Goal: Find specific page/section: Find specific page/section

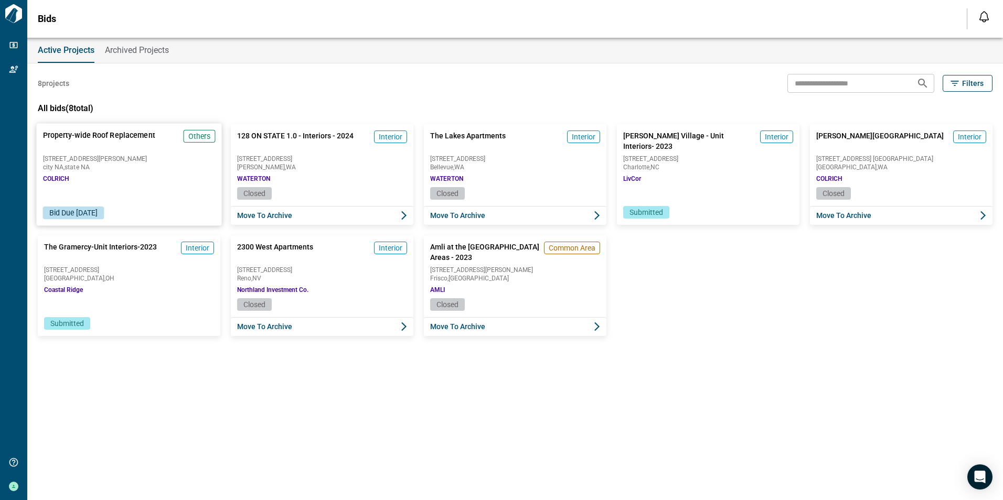
click at [151, 181] on div "Property-wide Roof Replacement Others [STREET_ADDRESS][PERSON_NAME] , state NA …" at bounding box center [128, 156] width 185 height 64
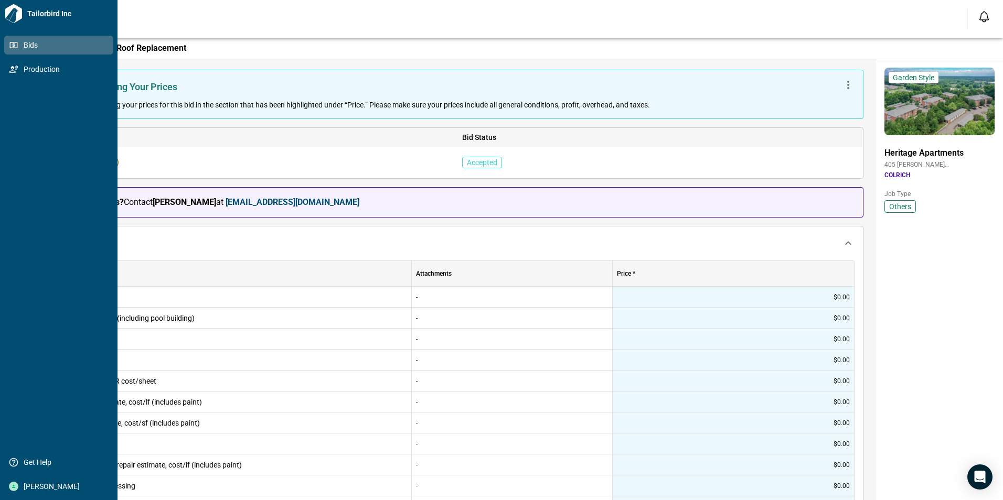
click at [30, 45] on span "Bids" at bounding box center [60, 45] width 85 height 10
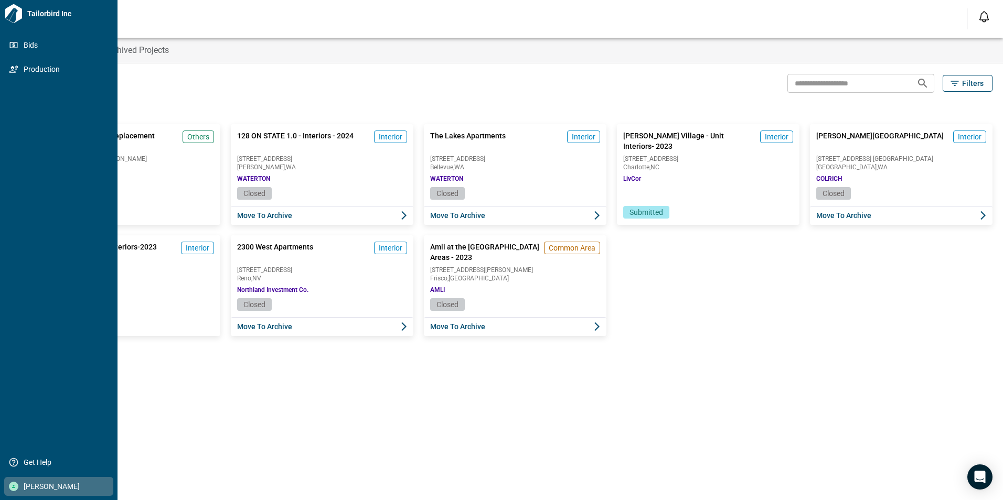
click at [57, 485] on span "[PERSON_NAME]" at bounding box center [60, 486] width 85 height 10
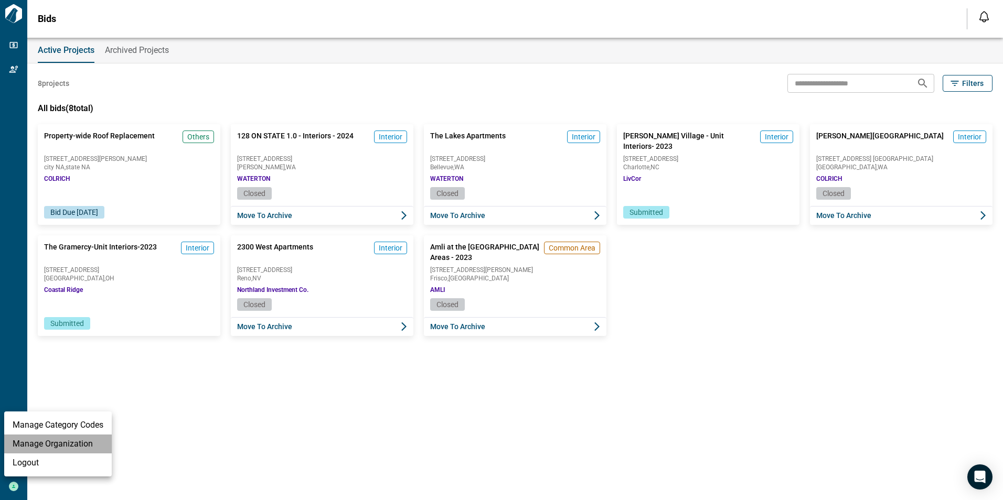
click at [74, 446] on li "Manage Organization" at bounding box center [57, 444] width 107 height 19
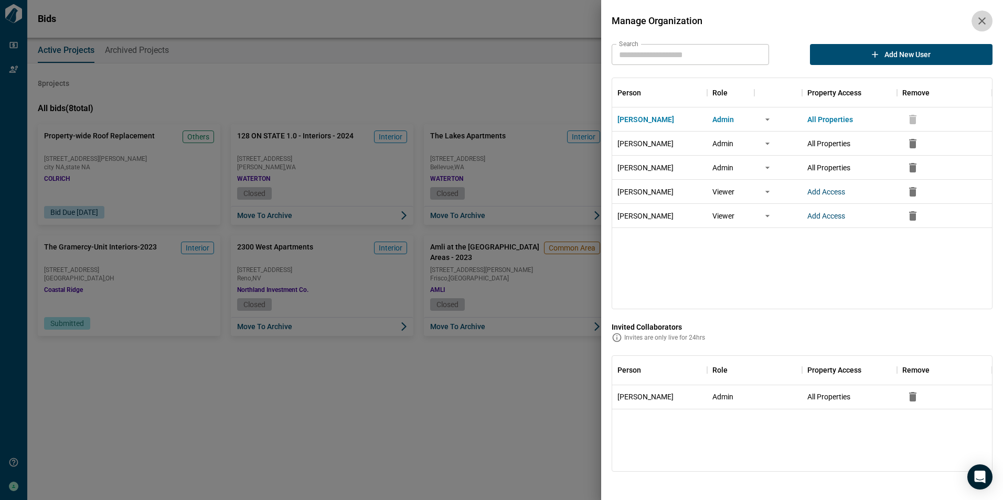
click at [983, 18] on icon "button" at bounding box center [981, 21] width 13 height 13
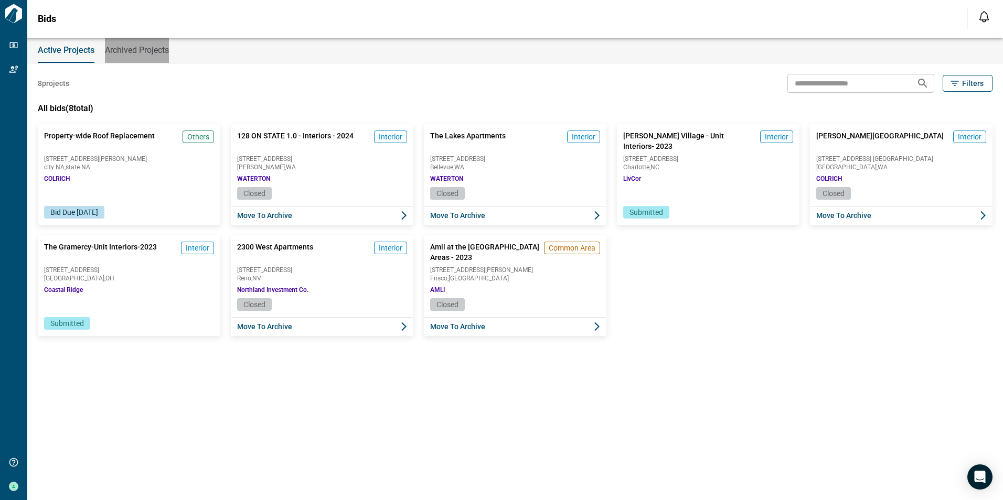
click at [149, 47] on span "Archived Projects" at bounding box center [137, 50] width 64 height 10
